Goal: Task Accomplishment & Management: Use online tool/utility

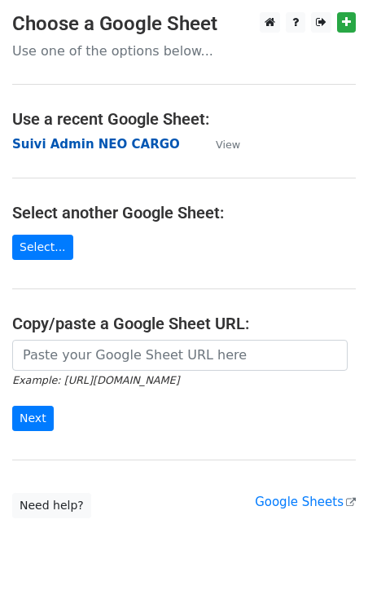
click at [74, 146] on strong "Suivi Admin NEO CARGO" at bounding box center [96, 144] width 168 height 15
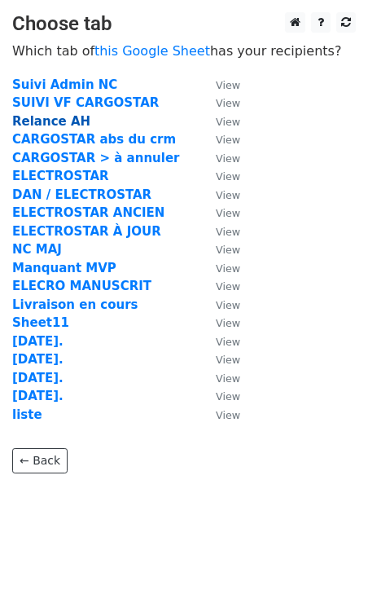
click at [57, 128] on strong "Relance AH" at bounding box center [51, 121] width 78 height 15
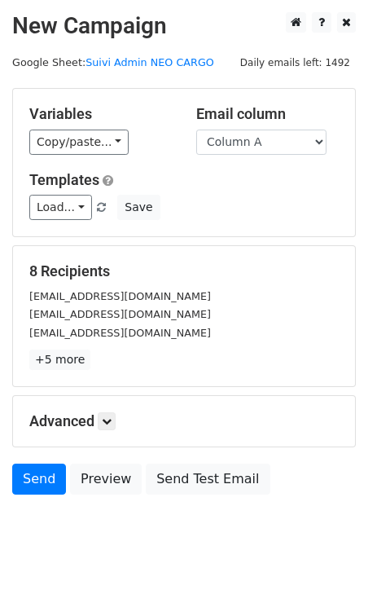
click at [60, 194] on div "Templates Load... Webinar Invitation Order Confirmation Trial Expiration Warnin…" at bounding box center [184, 196] width 334 height 50
click at [64, 197] on link "Load..." at bounding box center [60, 207] width 63 height 25
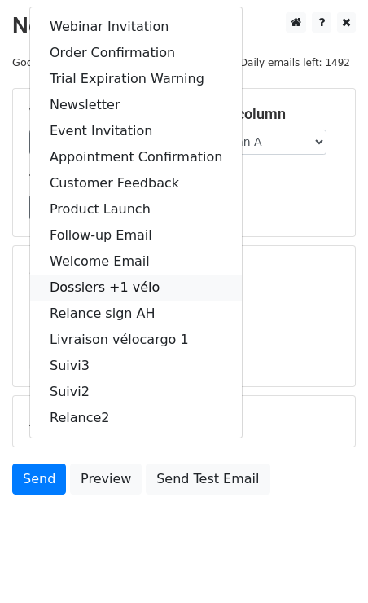
click at [154, 292] on link "Dossiers +1 vélo" at bounding box center [136, 288] width 212 height 26
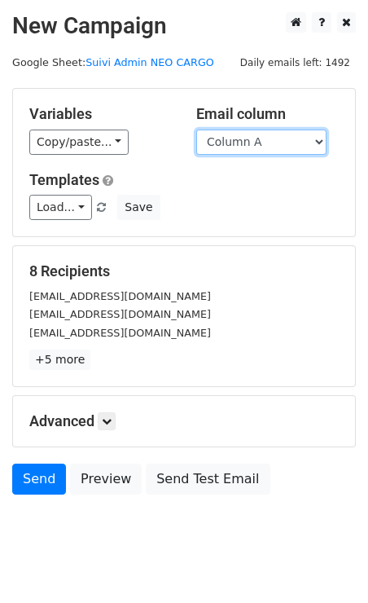
click at [315, 143] on select "Column A" at bounding box center [261, 142] width 130 height 25
click at [196, 130] on select "Column A" at bounding box center [261, 142] width 130 height 25
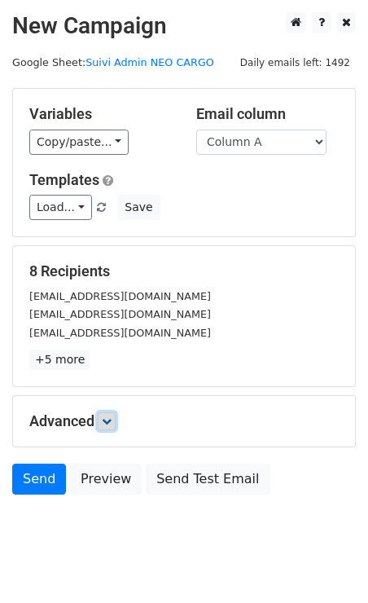
click at [106, 429] on link at bounding box center [107, 421] width 18 height 18
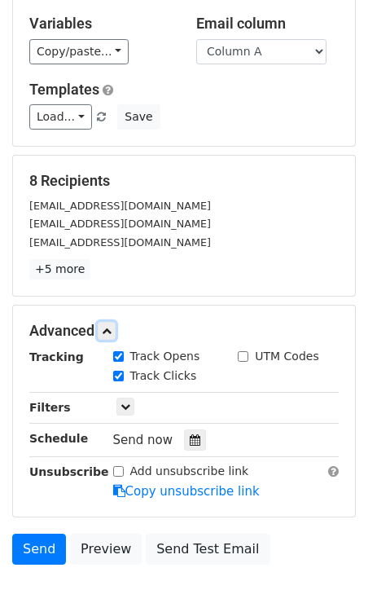
scroll to position [91, 0]
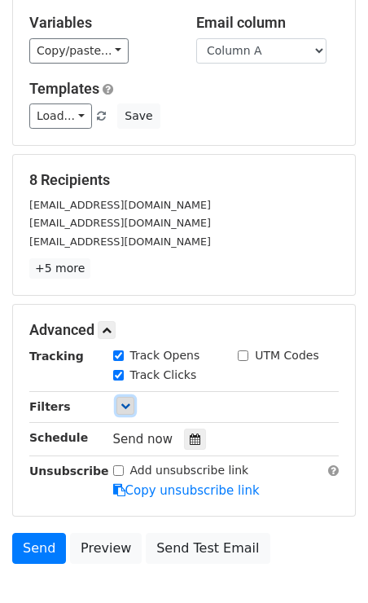
click at [132, 404] on link at bounding box center [125, 406] width 18 height 18
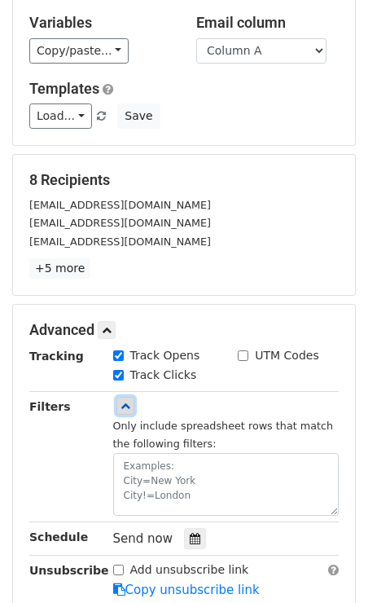
click at [132, 404] on link at bounding box center [125, 406] width 18 height 18
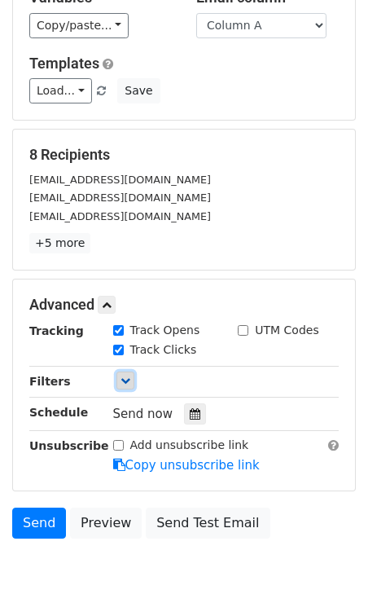
scroll to position [117, 0]
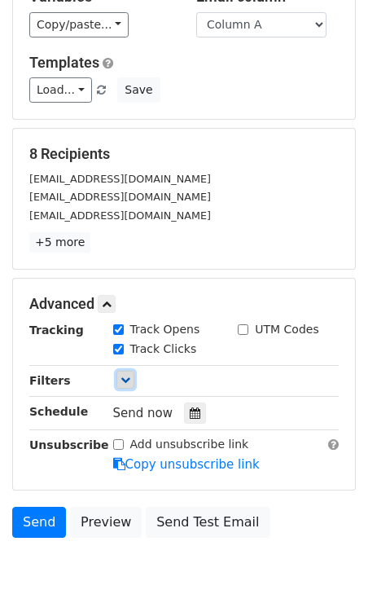
click at [132, 381] on link at bounding box center [125, 380] width 18 height 18
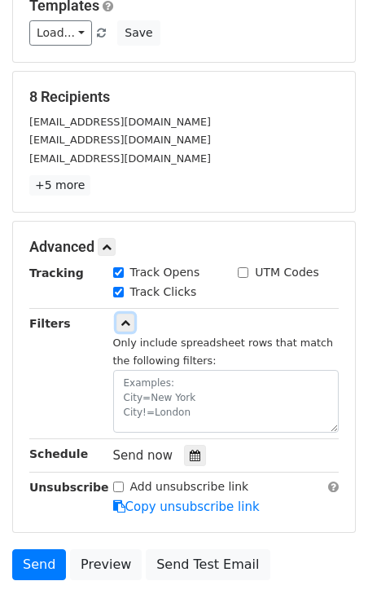
scroll to position [181, 0]
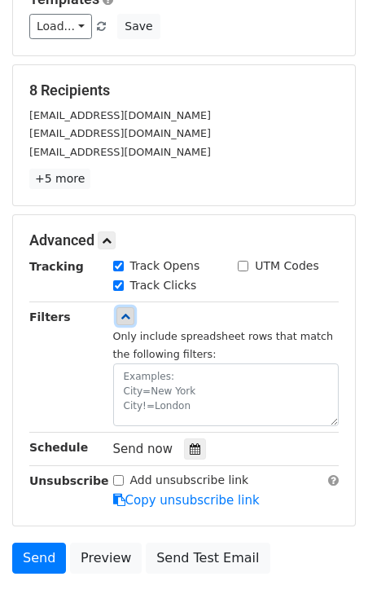
click at [125, 321] on link at bounding box center [125, 316] width 18 height 18
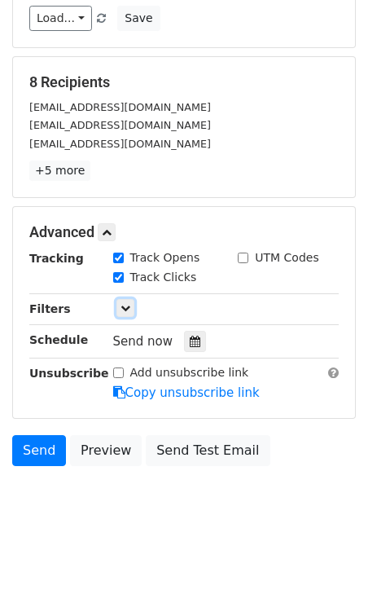
scroll to position [0, 0]
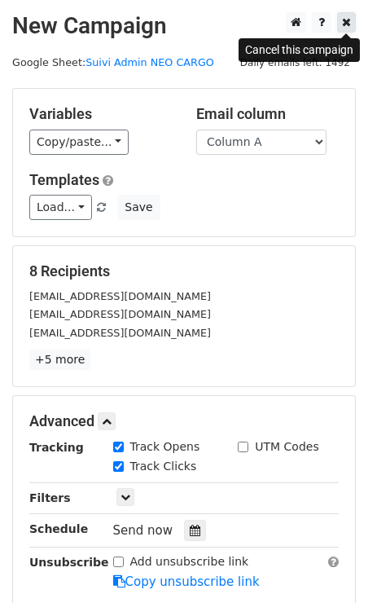
click at [342, 24] on icon at bounding box center [346, 21] width 9 height 11
